Goal: Browse casually

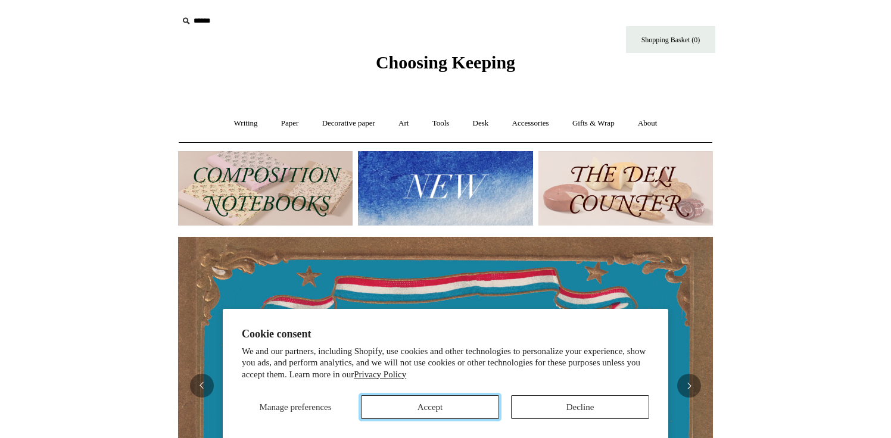
click at [423, 413] on button "Accept" at bounding box center [430, 407] width 138 height 24
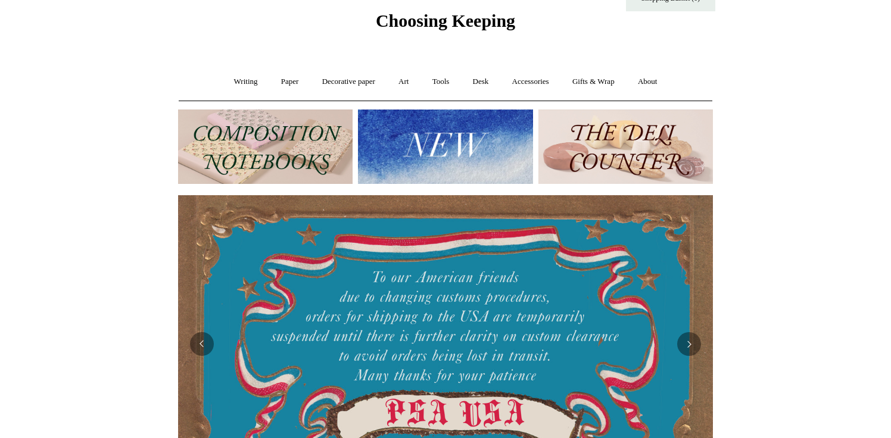
scroll to position [40, 0]
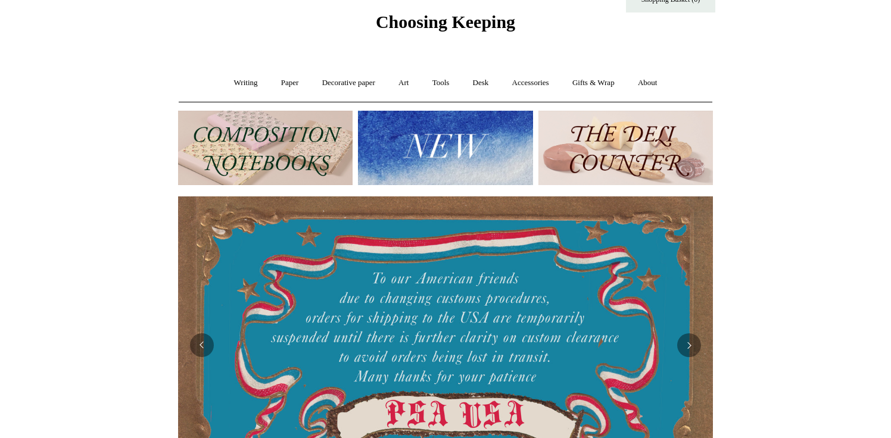
click at [603, 141] on img at bounding box center [625, 148] width 174 height 74
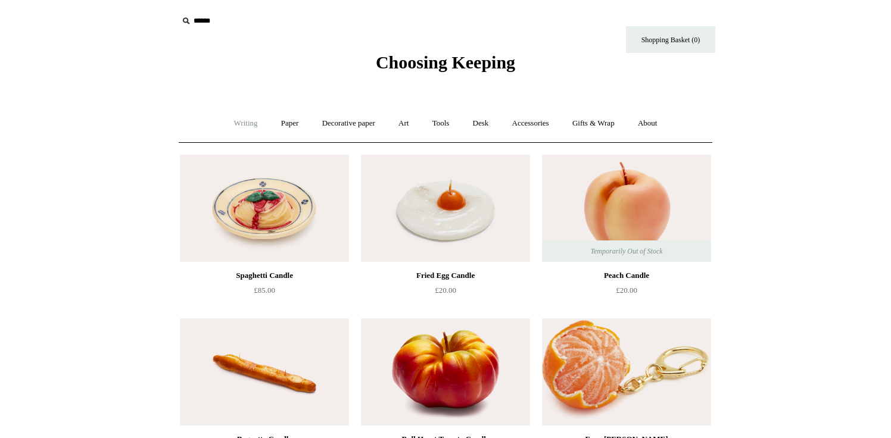
click at [242, 121] on link "Writing +" at bounding box center [245, 124] width 45 height 32
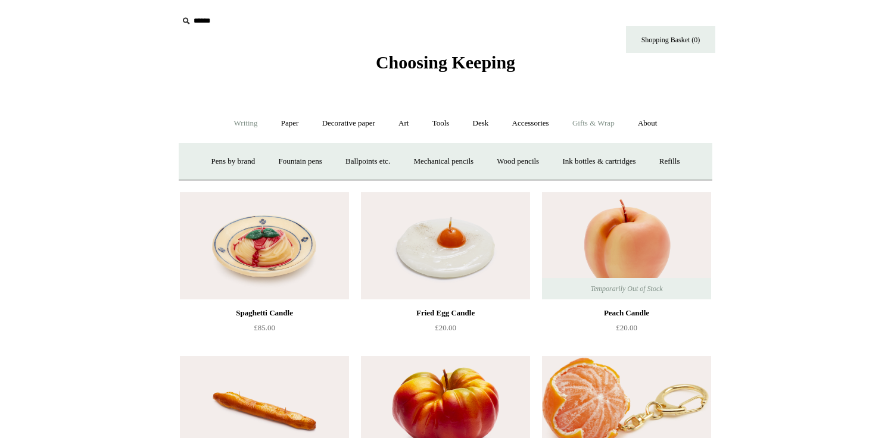
click at [606, 121] on link "Gifts & Wrap +" at bounding box center [594, 124] width 64 height 32
click at [615, 160] on link "Gifts +" at bounding box center [613, 162] width 37 height 32
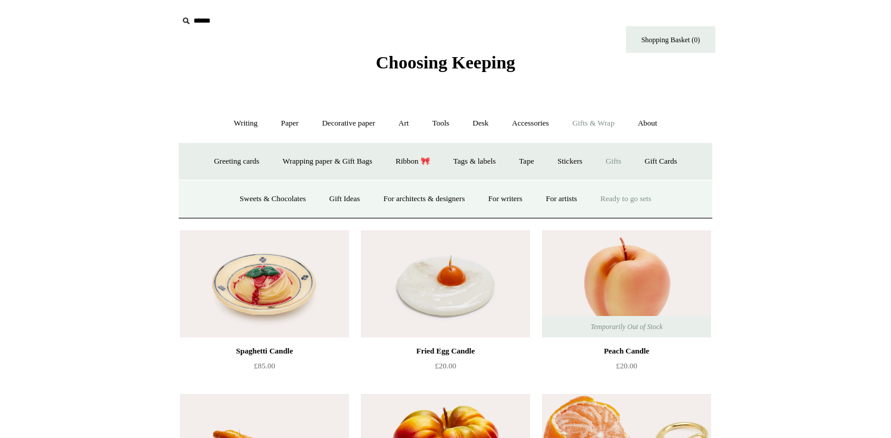
click at [635, 197] on link "Ready to go sets" at bounding box center [626, 199] width 73 height 32
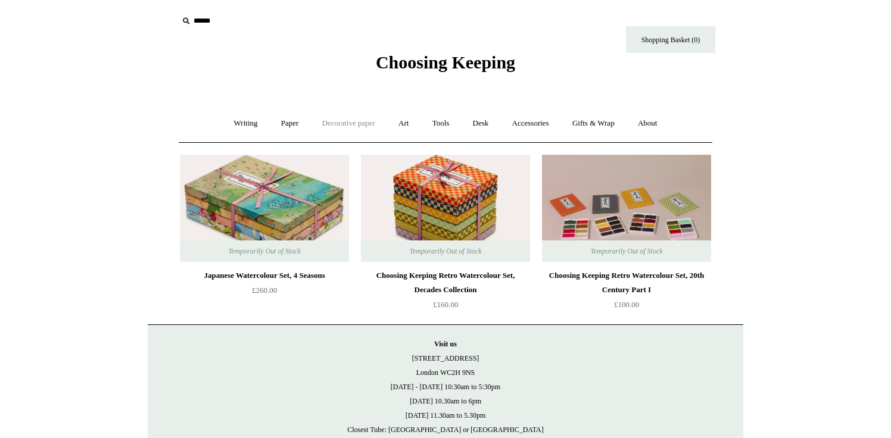
click at [346, 120] on link "Decorative paper +" at bounding box center [348, 124] width 74 height 32
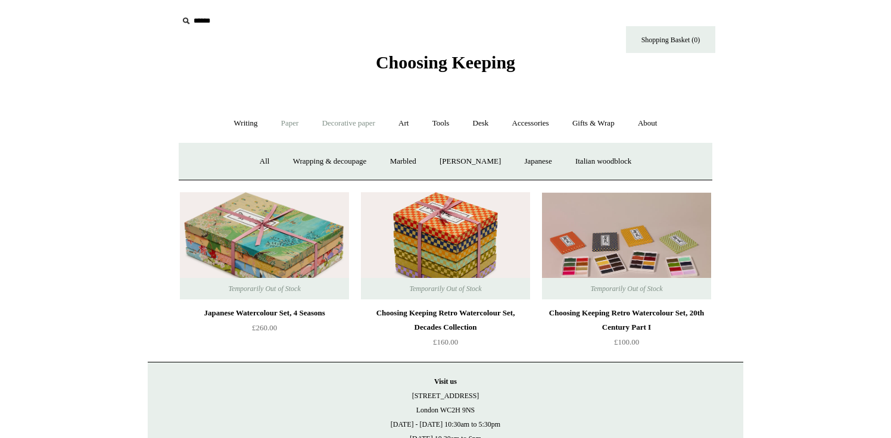
click at [299, 120] on link "Paper +" at bounding box center [289, 124] width 39 height 32
click at [265, 162] on link "Notebooks +" at bounding box center [278, 162] width 55 height 32
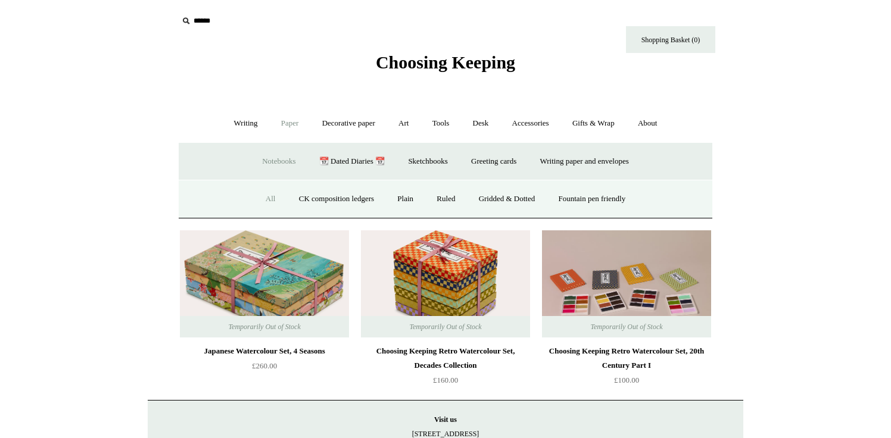
click at [255, 200] on link "All" at bounding box center [271, 199] width 32 height 32
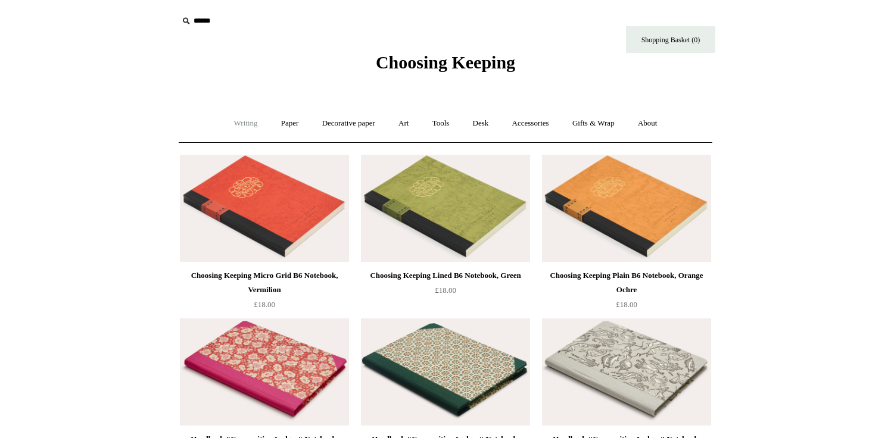
click at [234, 118] on link "Writing +" at bounding box center [245, 124] width 45 height 32
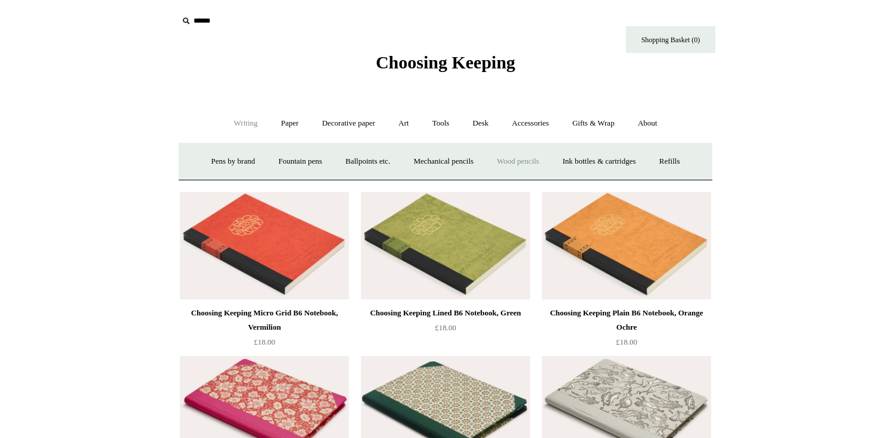
click at [519, 162] on link "Wood pencils +" at bounding box center [518, 162] width 64 height 32
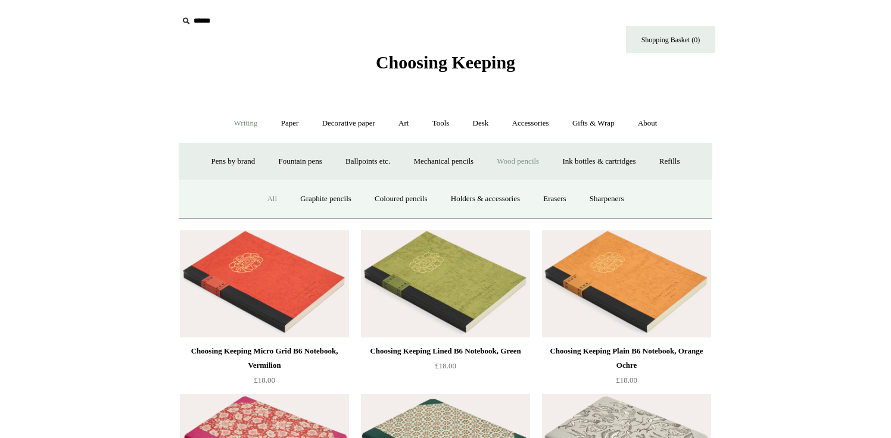
click at [263, 198] on link "All" at bounding box center [272, 199] width 32 height 32
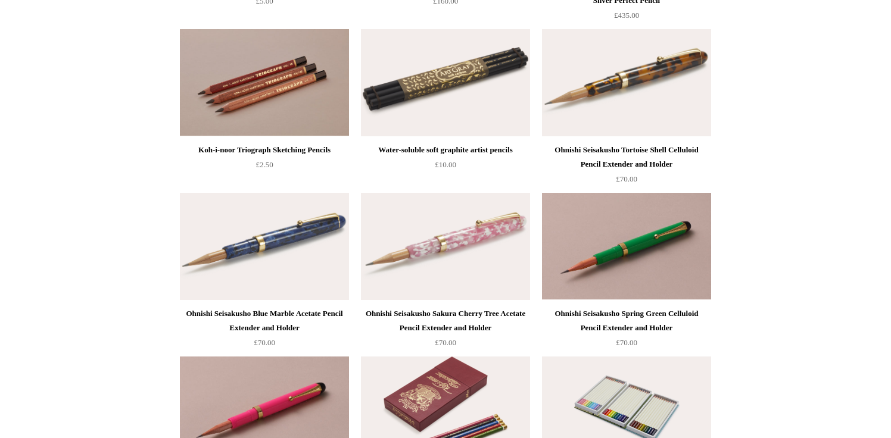
scroll to position [275, 0]
